Goal: Task Accomplishment & Management: Manage account settings

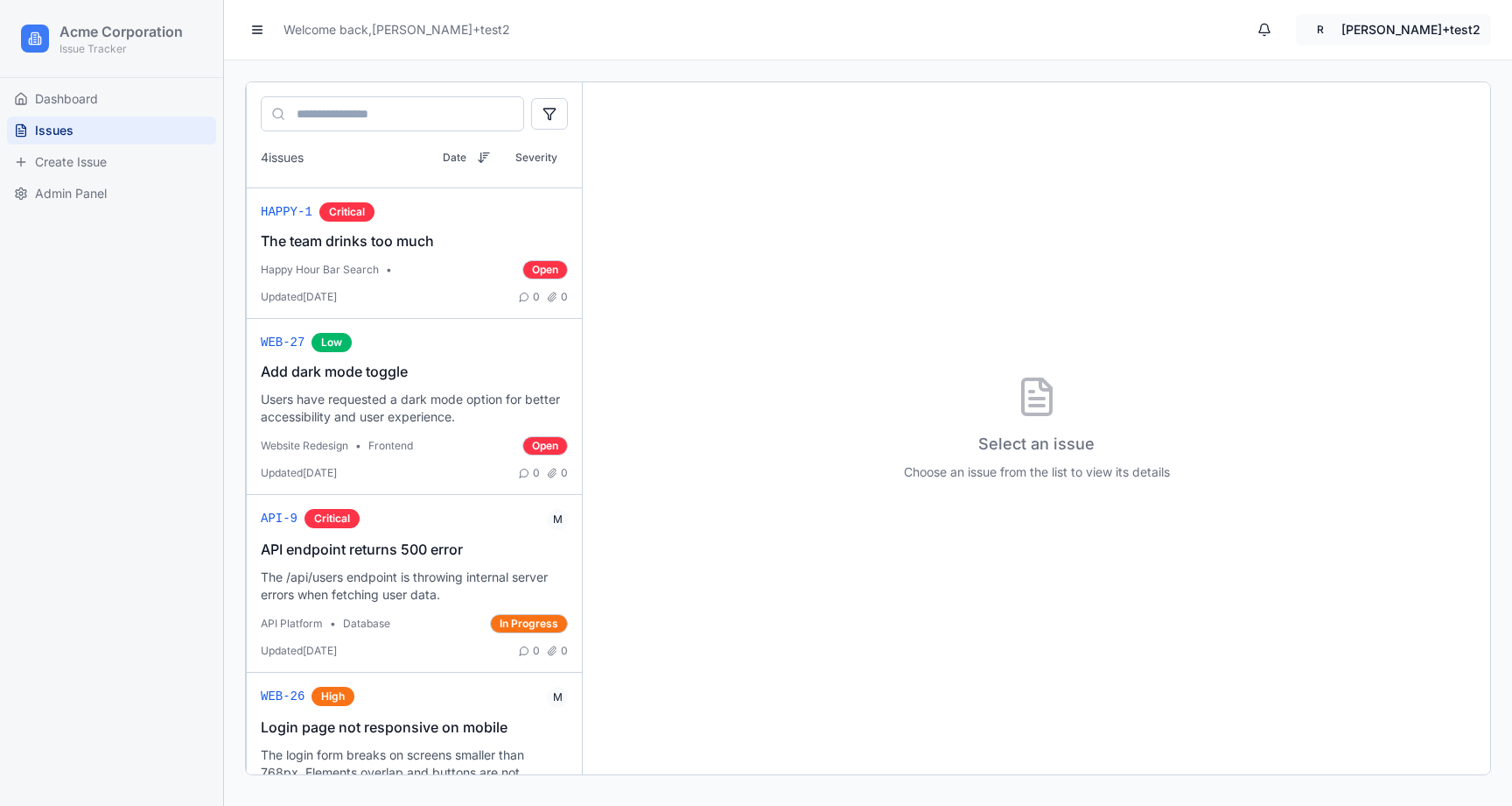
click at [1418, 29] on html "Acme Corporation Issue Tracker Dashboard Issues Create Issue Admin Panel Welcom…" at bounding box center [756, 403] width 1512 height 806
click at [1341, 154] on div "Sign Out" at bounding box center [1393, 168] width 187 height 28
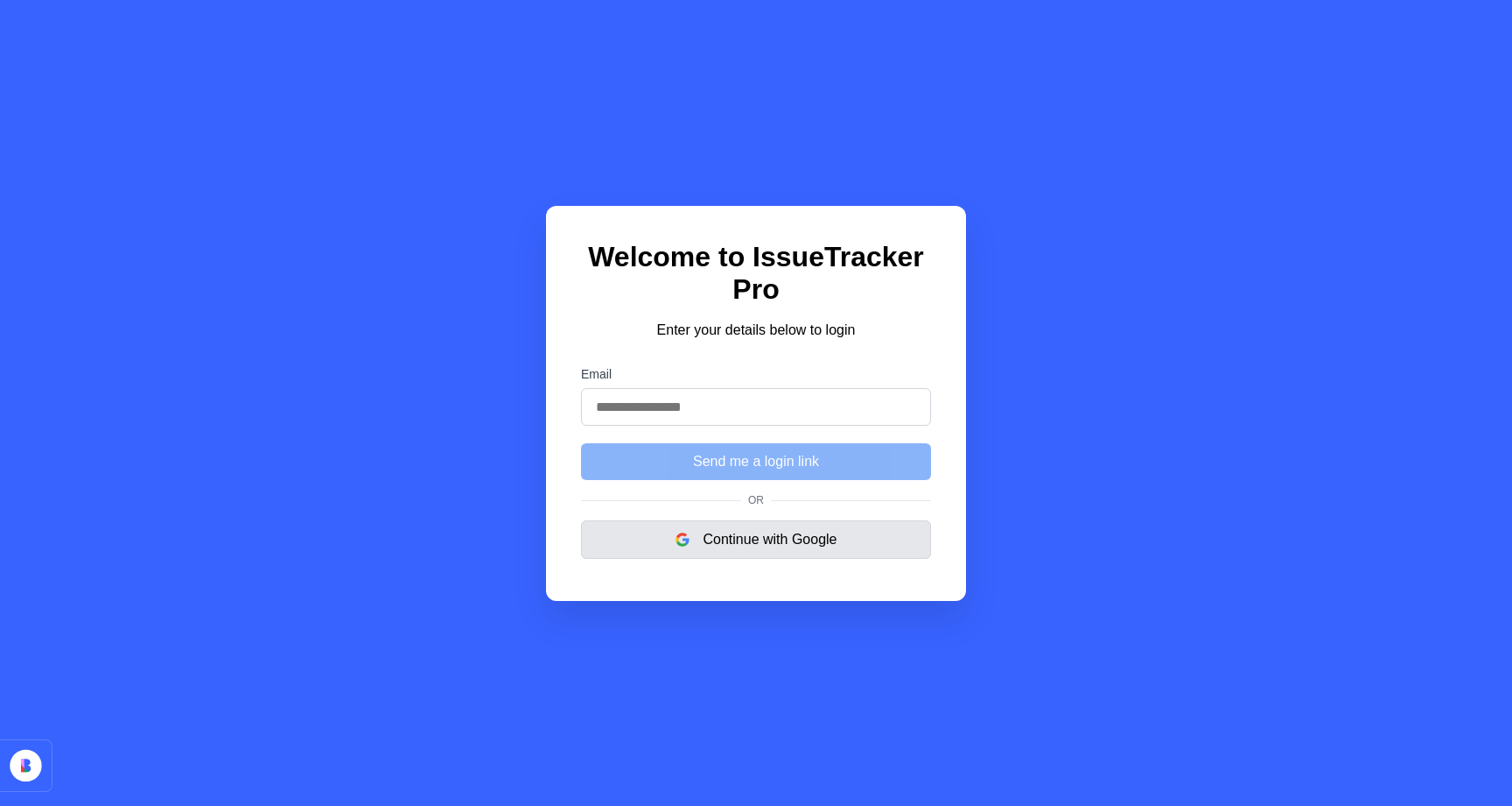
click at [778, 541] on button "Continue with Google" at bounding box center [756, 539] width 350 height 39
